Goal: Information Seeking & Learning: Find specific page/section

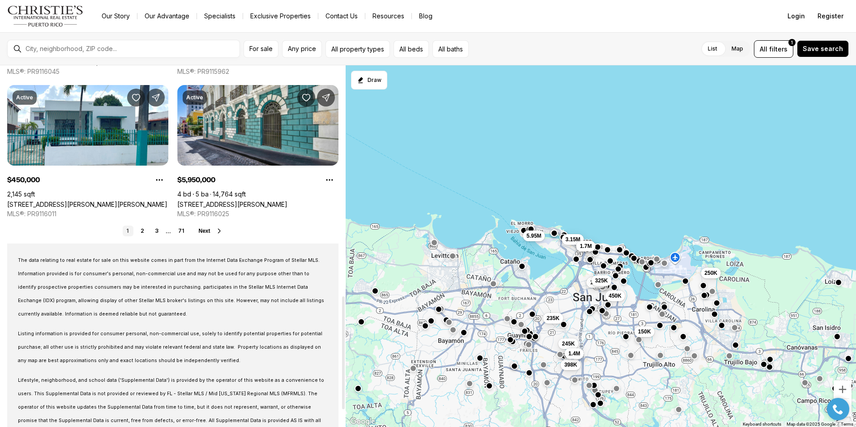
scroll to position [746, 0]
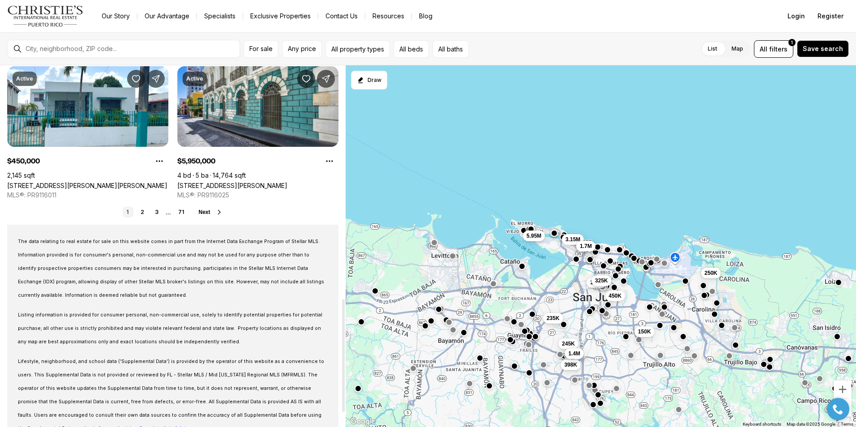
click at [218, 214] on icon at bounding box center [219, 212] width 7 height 7
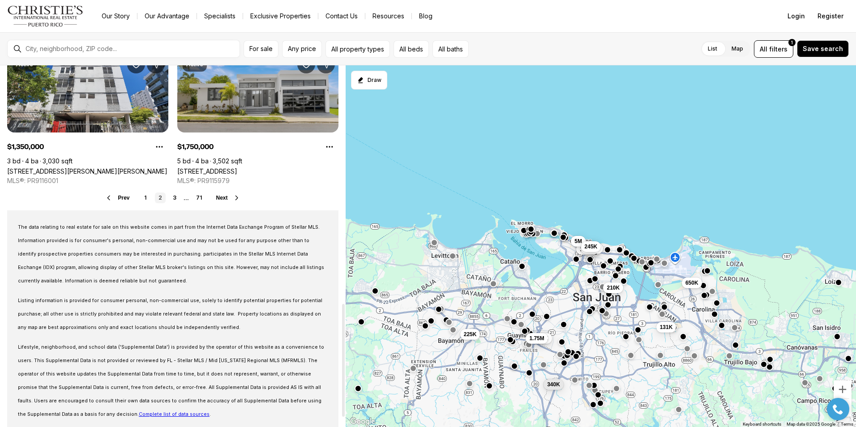
scroll to position [761, 0]
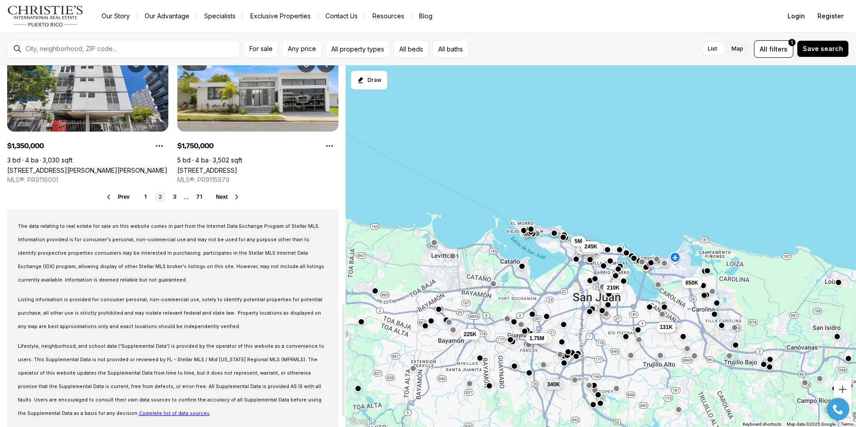
click at [233, 197] on icon at bounding box center [236, 196] width 7 height 7
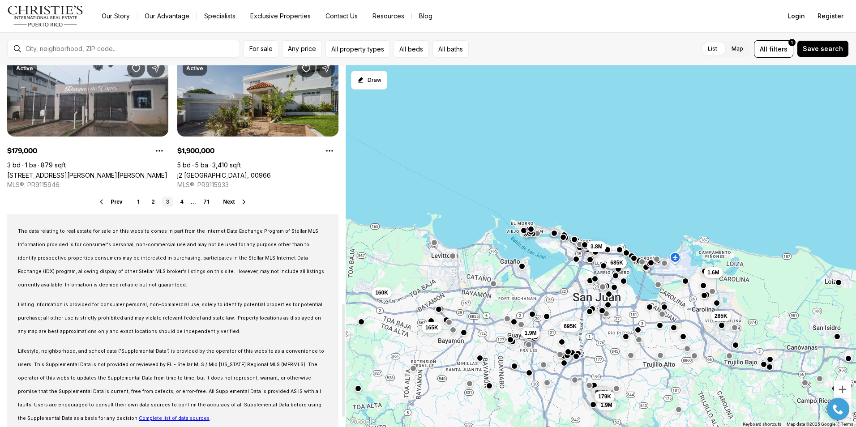
scroll to position [761, 0]
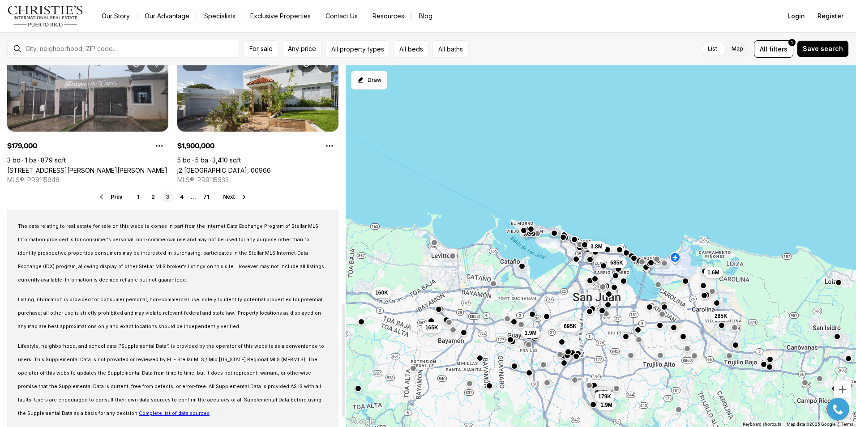
click at [240, 197] on icon at bounding box center [243, 196] width 7 height 7
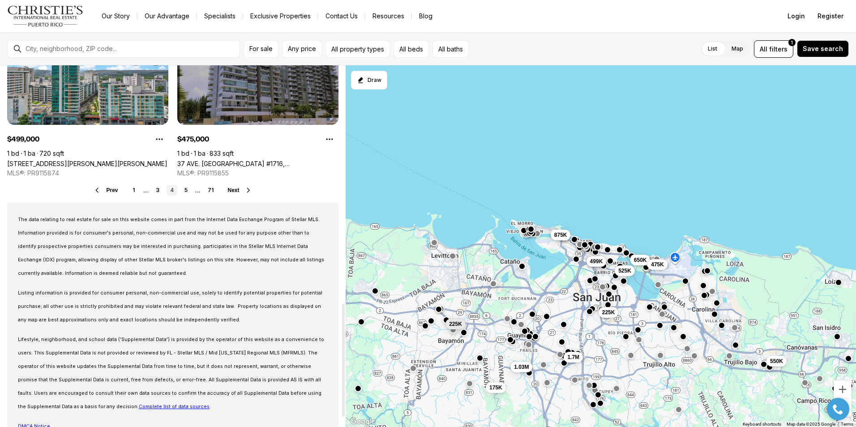
scroll to position [791, 0]
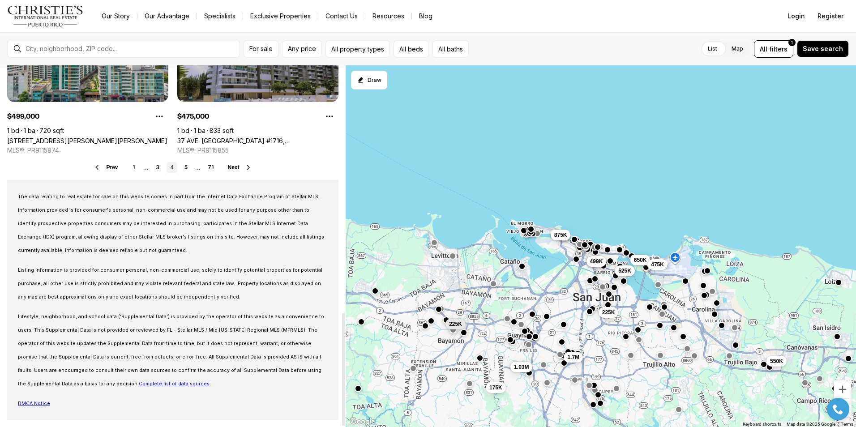
click at [248, 167] on icon at bounding box center [248, 167] width 2 height 4
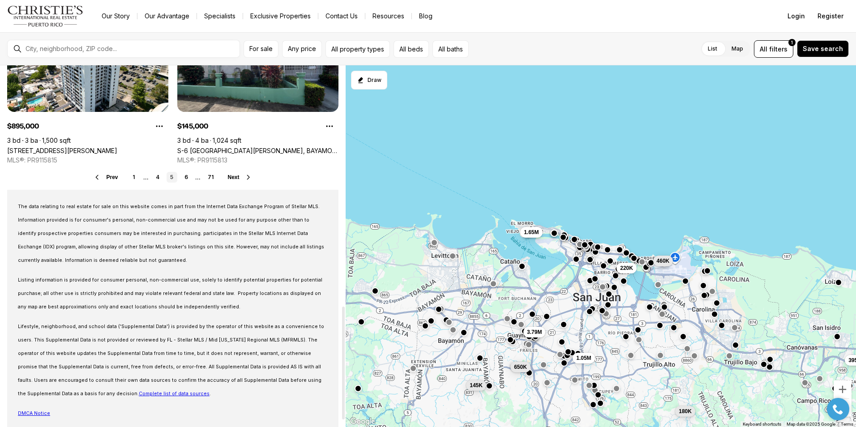
scroll to position [791, 0]
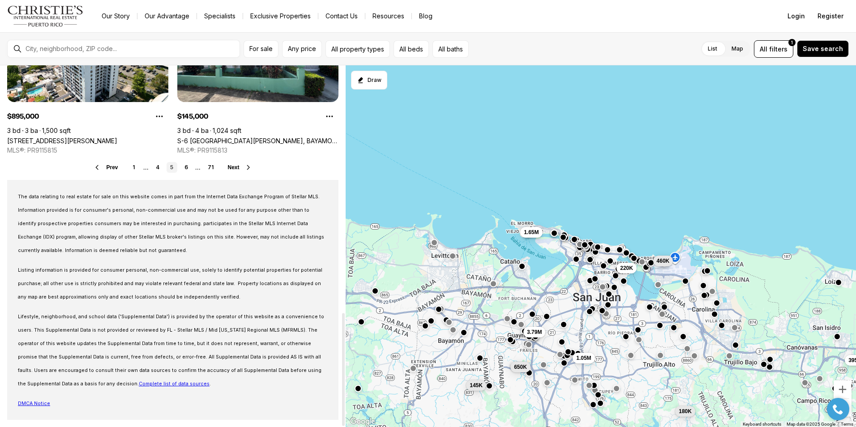
click at [246, 167] on icon at bounding box center [248, 167] width 7 height 7
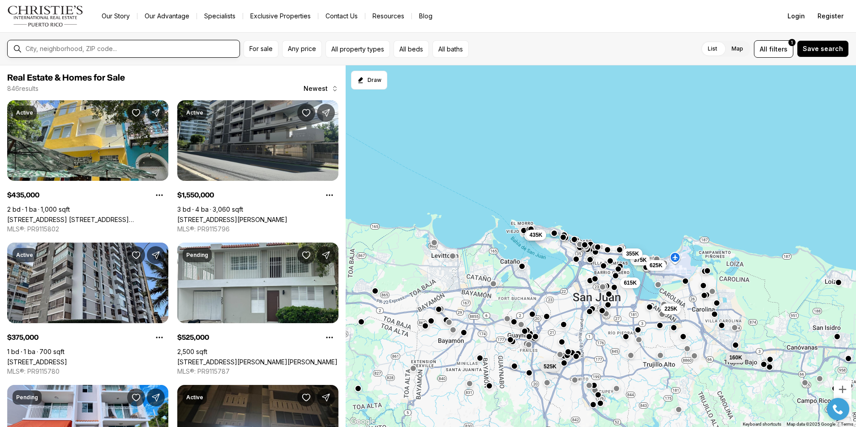
click at [116, 49] on input "text" at bounding box center [131, 49] width 210 height 8
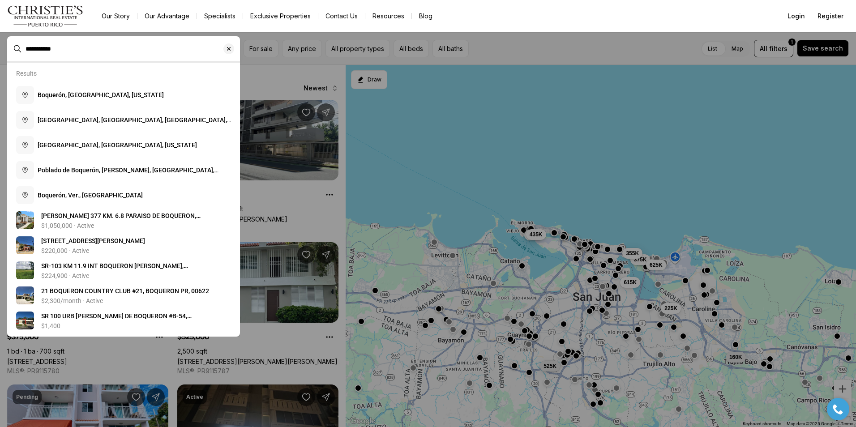
type input "**********"
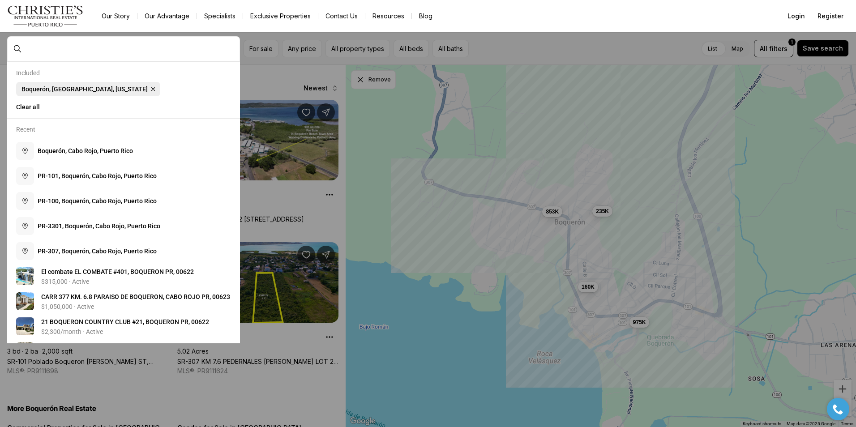
click at [84, 93] on span "Boquerón, [GEOGRAPHIC_DATA], [US_STATE]" at bounding box center [84, 89] width 126 height 7
click at [86, 91] on span "Boquerón, [GEOGRAPHIC_DATA], [US_STATE]" at bounding box center [84, 89] width 126 height 7
click at [116, 96] on span "Boquerón, [GEOGRAPHIC_DATA], [US_STATE] Remove Boquerón, [GEOGRAPHIC_DATA], [US…" at bounding box center [88, 89] width 144 height 14
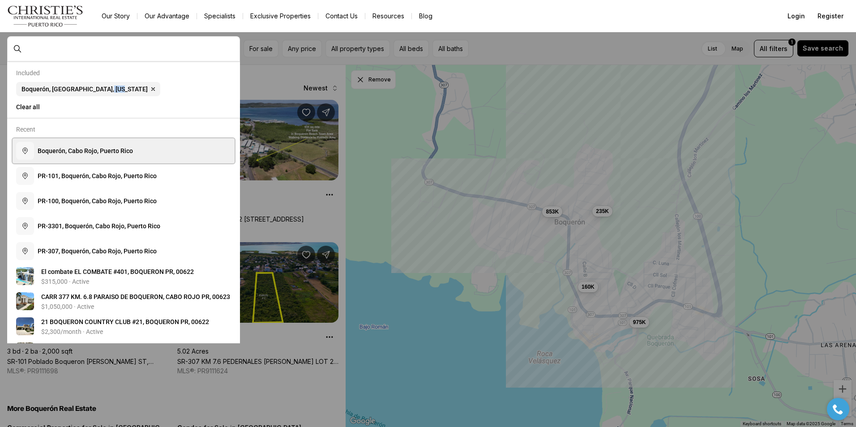
drag, startPoint x: 116, startPoint y: 97, endPoint x: 99, endPoint y: 155, distance: 60.6
click at [99, 154] on span "B o q u e r ó n , C a b o R o j o , P u e r t o R i c o" at bounding box center [85, 150] width 95 height 7
click at [102, 154] on span "B o q u e r ó n , C a b o R o j o , P u e r t o R i c o" at bounding box center [85, 150] width 95 height 7
click at [77, 154] on span "B o q u e r ó n , C a b o R o j o , P u e r t o R i c o" at bounding box center [85, 150] width 95 height 7
